Goal: Task Accomplishment & Management: Manage account settings

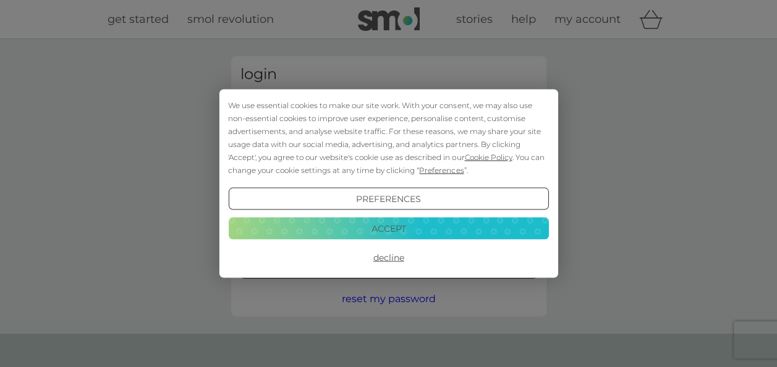
click at [408, 221] on button "Accept" at bounding box center [388, 228] width 320 height 22
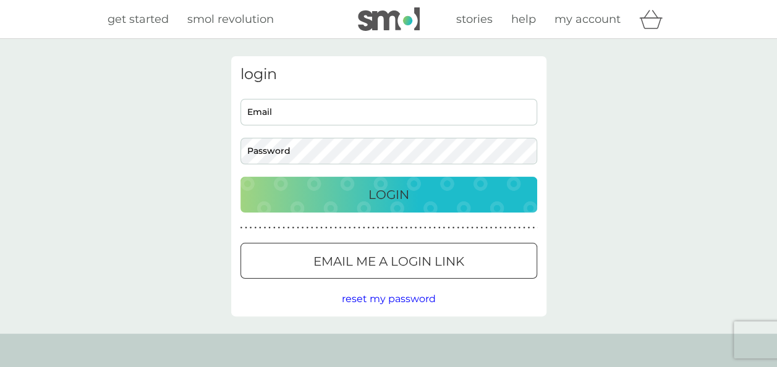
click at [331, 115] on input "Email" at bounding box center [389, 112] width 297 height 27
type input "[EMAIL_ADDRESS][DOMAIN_NAME]"
click at [373, 205] on button "Login" at bounding box center [389, 195] width 297 height 36
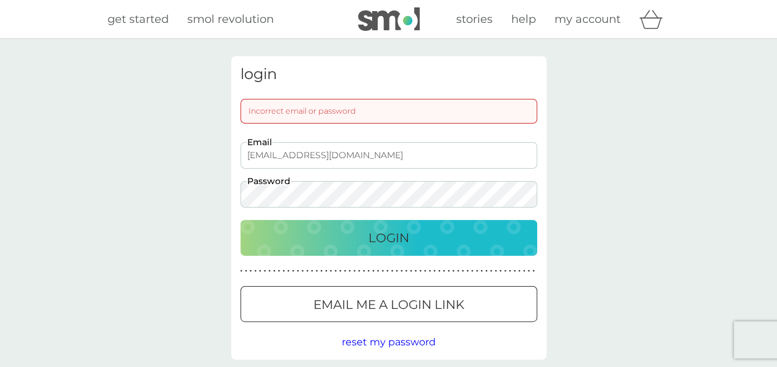
click at [379, 344] on span "reset my password" at bounding box center [389, 342] width 94 height 12
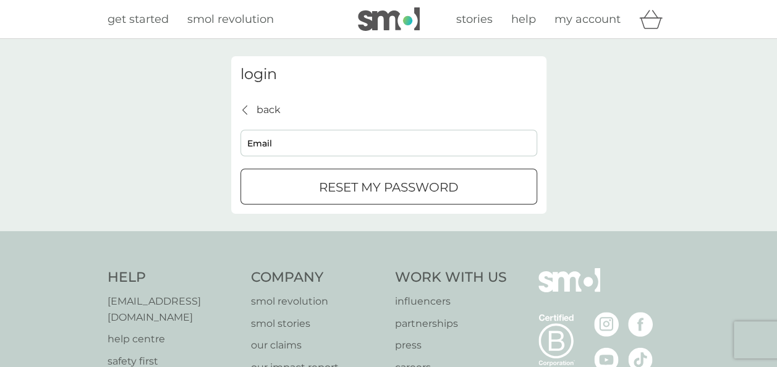
click at [356, 140] on input "Email" at bounding box center [389, 143] width 297 height 27
type input "[EMAIL_ADDRESS][DOMAIN_NAME]"
click at [345, 189] on p "reset my password" at bounding box center [389, 187] width 140 height 20
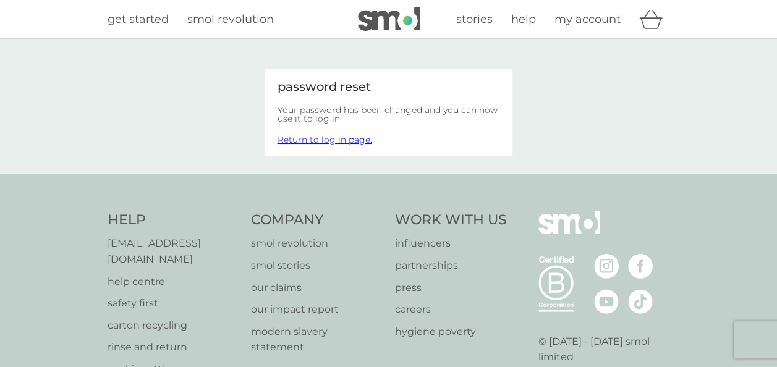
click at [341, 138] on link "Return to log in page." at bounding box center [325, 139] width 95 height 11
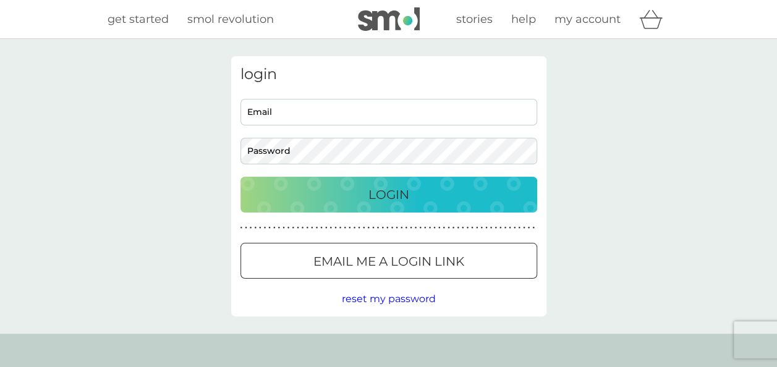
click at [326, 117] on input "Email" at bounding box center [389, 112] width 297 height 27
type input "[EMAIL_ADDRESS][DOMAIN_NAME]"
click at [338, 203] on div "Login" at bounding box center [389, 195] width 272 height 20
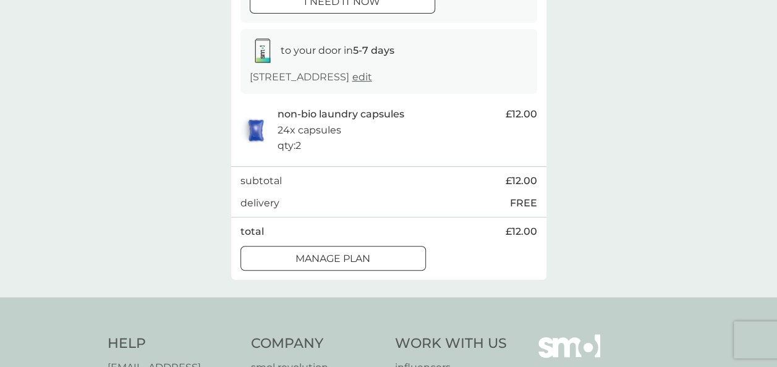
scroll to position [189, 0]
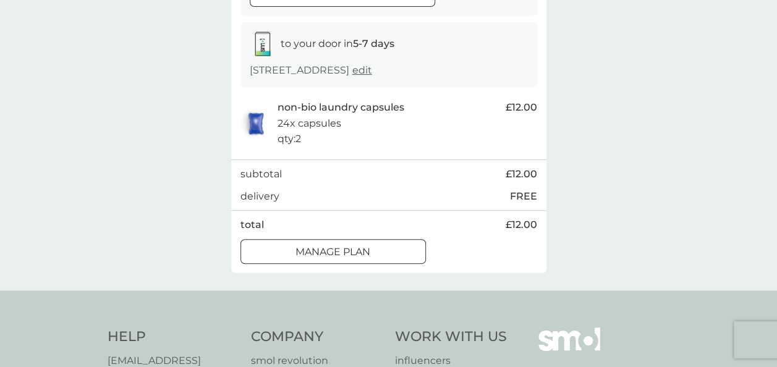
click at [352, 255] on div at bounding box center [333, 251] width 45 height 13
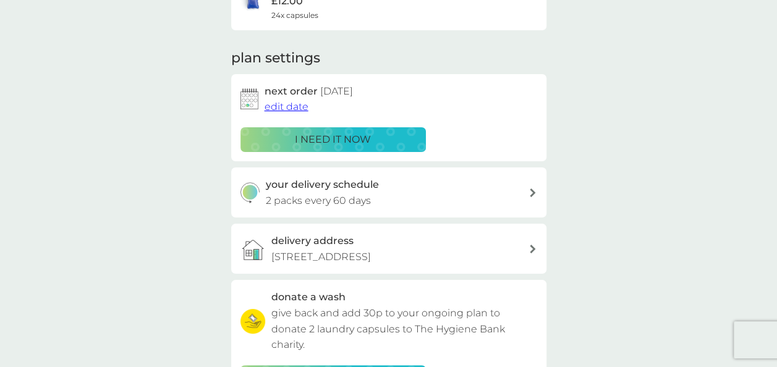
scroll to position [151, 0]
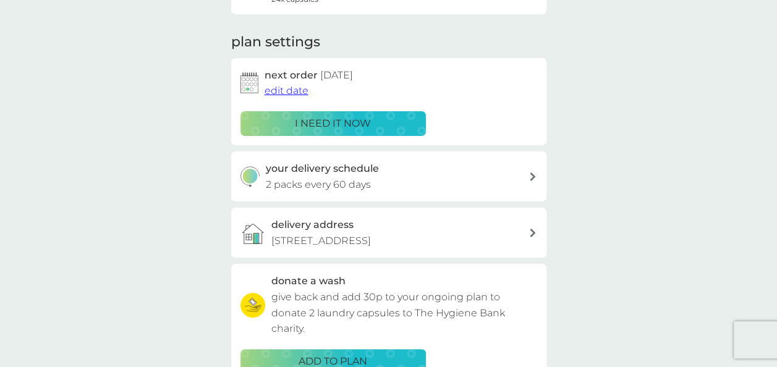
click at [502, 178] on div "your delivery schedule 2 packs every 60 days" at bounding box center [397, 177] width 263 height 32
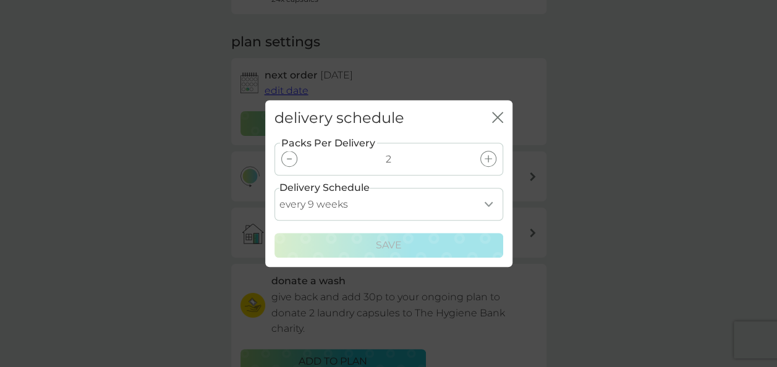
click at [286, 156] on div at bounding box center [289, 159] width 16 height 16
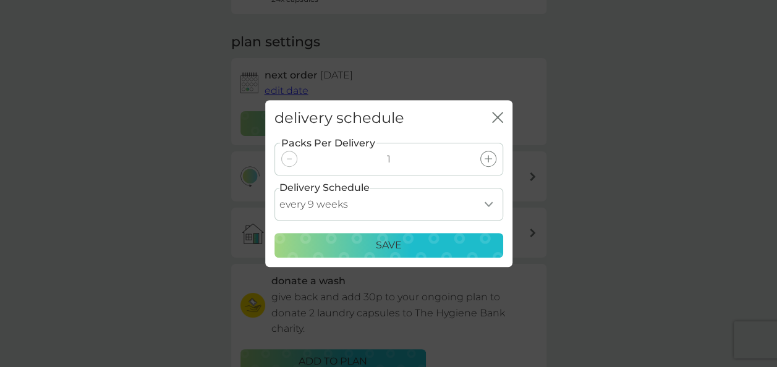
click at [475, 202] on select "every 1 week every 2 weeks every 3 weeks every 4 weeks every 5 weeks every 6 we…" at bounding box center [389, 204] width 229 height 33
select select "119"
click at [275, 188] on select "every 1 week every 2 weeks every 3 weeks every 4 weeks every 5 weeks every 6 we…" at bounding box center [389, 204] width 229 height 33
click at [429, 244] on div "Save" at bounding box center [389, 245] width 213 height 16
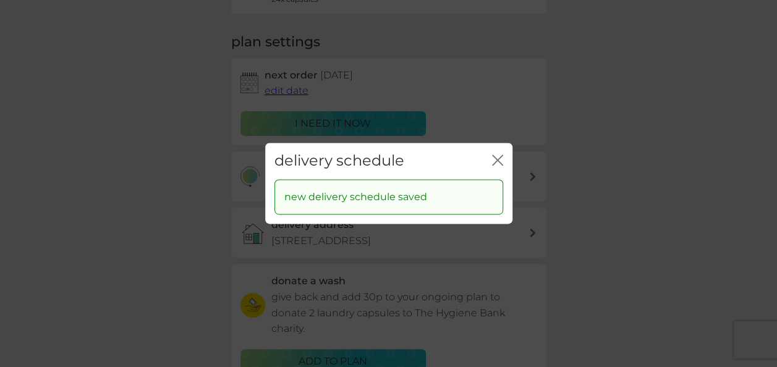
click at [497, 158] on icon "close" at bounding box center [497, 160] width 11 height 11
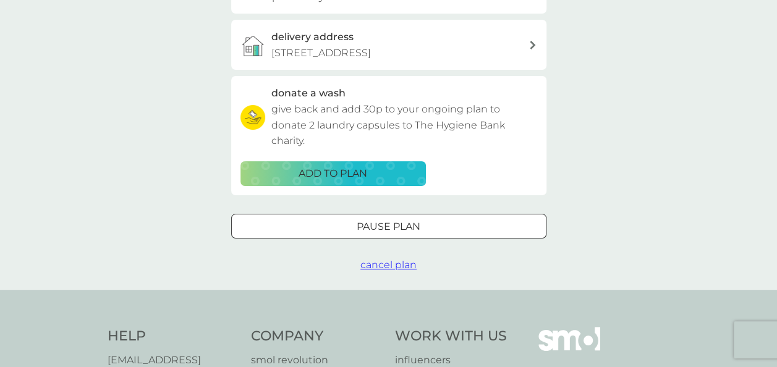
scroll to position [351, 0]
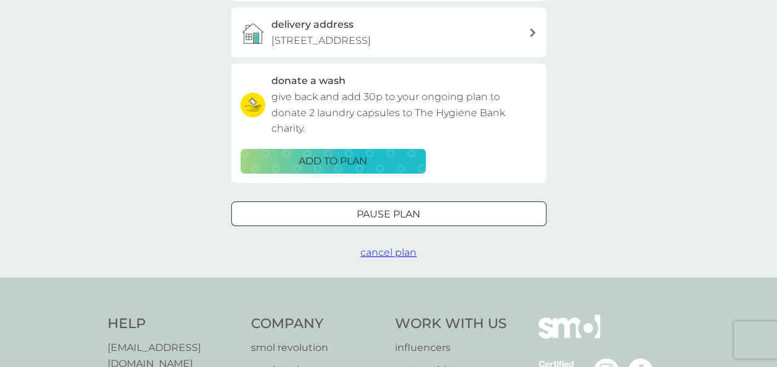
click at [373, 215] on div at bounding box center [389, 214] width 45 height 13
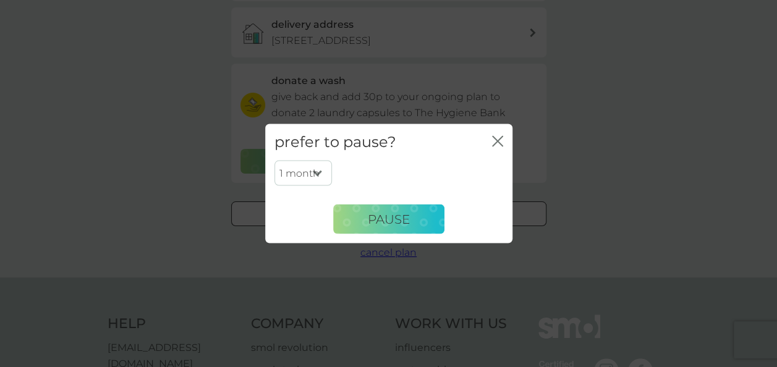
click at [320, 173] on select "1 month 2 months 3 months 4 months 5 months 6 months" at bounding box center [304, 173] width 58 height 26
select select "6"
click at [275, 160] on select "1 month 2 months 3 months 4 months 5 months 6 months" at bounding box center [304, 173] width 58 height 26
click at [376, 219] on span "Pause" at bounding box center [389, 218] width 42 height 15
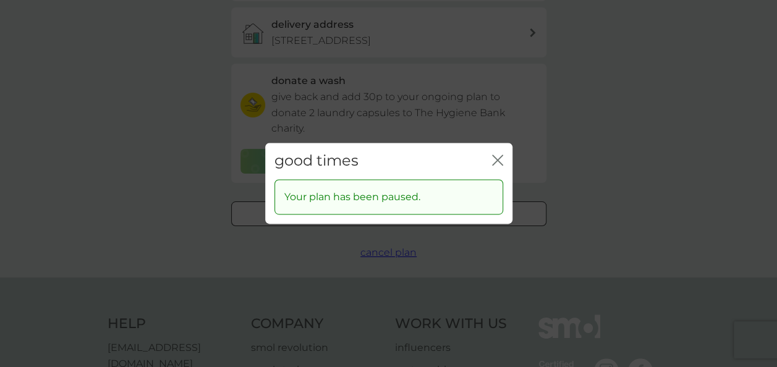
click at [496, 156] on icon "close" at bounding box center [497, 160] width 11 height 11
